Goal: Book appointment/travel/reservation

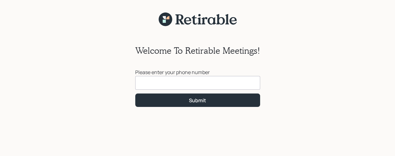
click at [154, 82] on input at bounding box center [197, 83] width 125 height 14
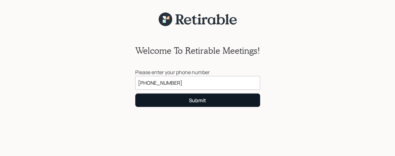
type input "[PHONE_NUMBER]"
click at [202, 98] on div "Submit" at bounding box center [197, 100] width 17 height 7
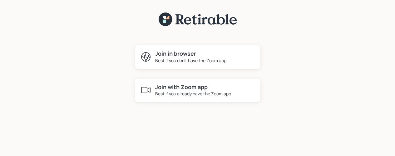
click at [185, 91] on div "Best if you already have the Zoom app" at bounding box center [193, 93] width 76 height 7
